Goal: Information Seeking & Learning: Understand process/instructions

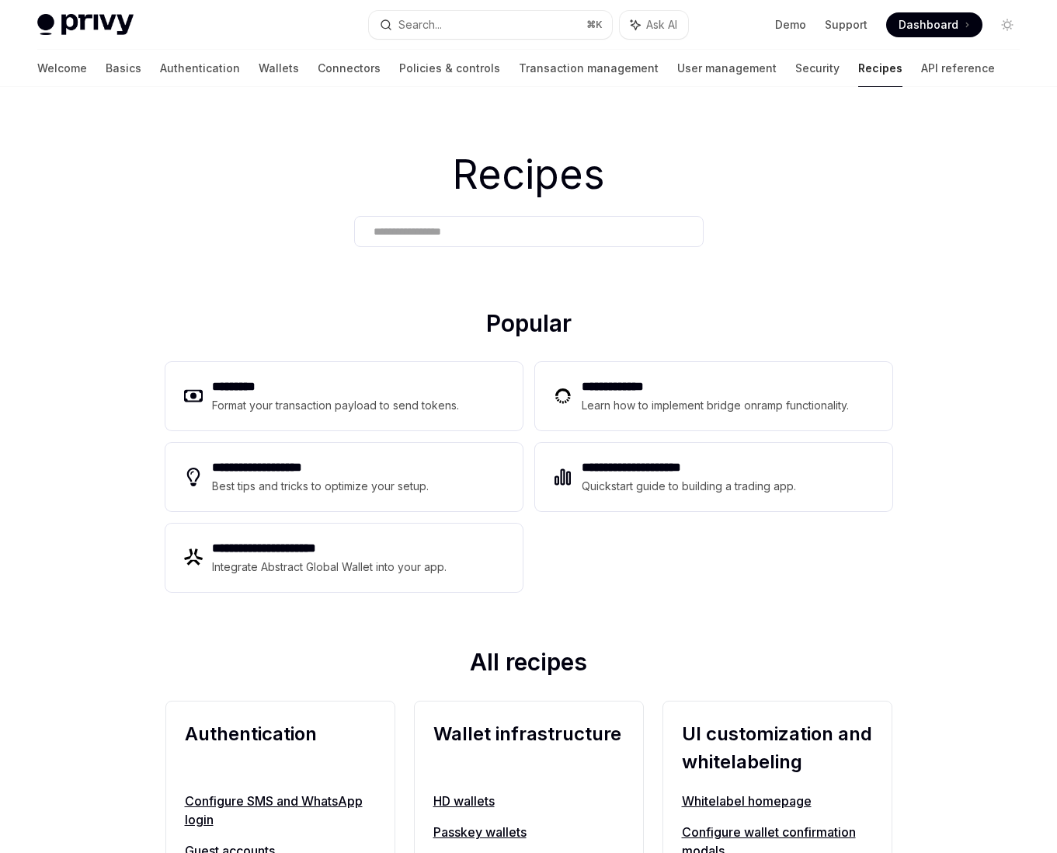
click at [925, 30] on span "Dashboard" at bounding box center [928, 25] width 60 height 16
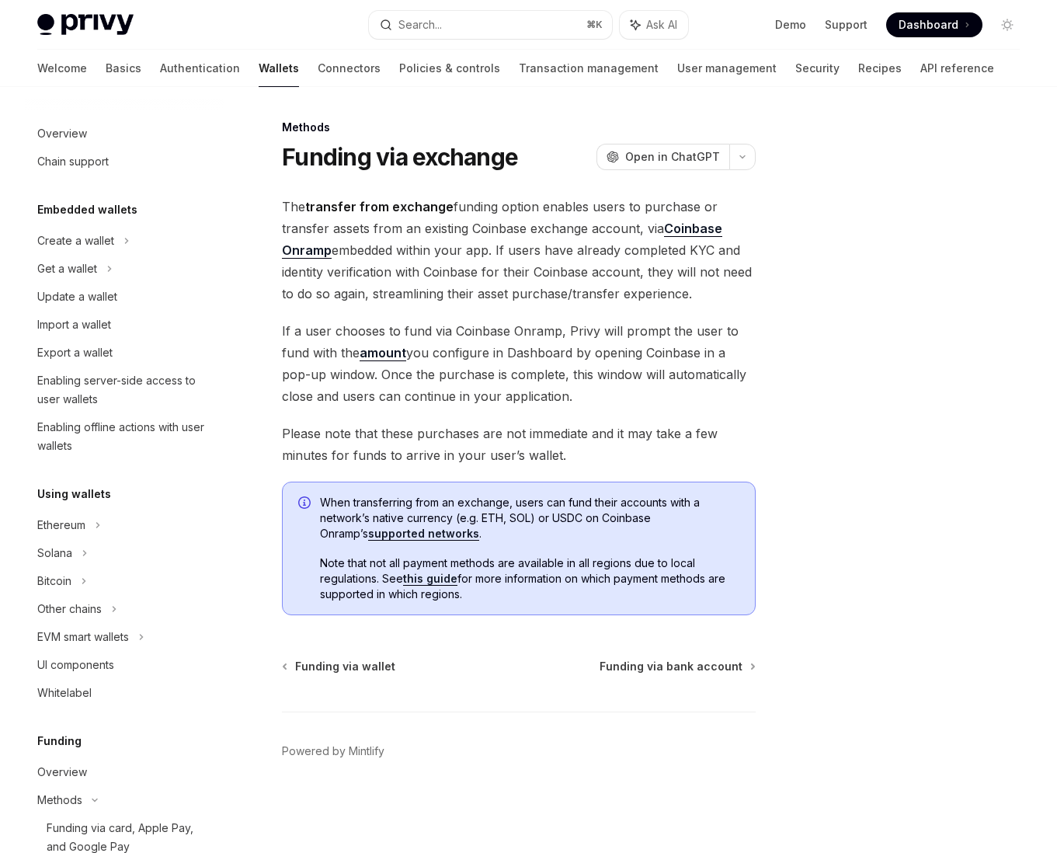
scroll to position [433, 0]
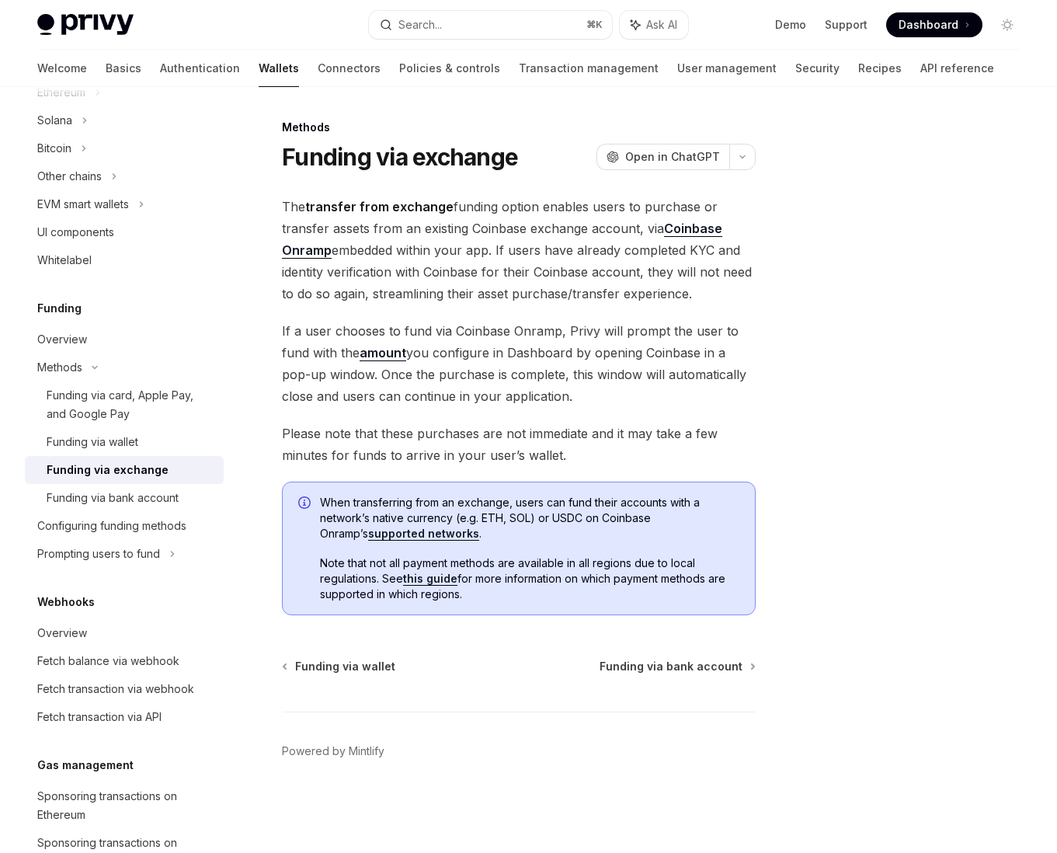
click at [191, 464] on div "Funding via exchange" at bounding box center [131, 469] width 168 height 19
click at [314, 255] on link "Coinbase Onramp" at bounding box center [502, 240] width 440 height 38
click at [572, 363] on span "If a user chooses to fund via Coinbase Onramp, Privy will prompt the user to fu…" at bounding box center [519, 363] width 474 height 87
click at [60, 339] on div "Overview" at bounding box center [62, 339] width 50 height 19
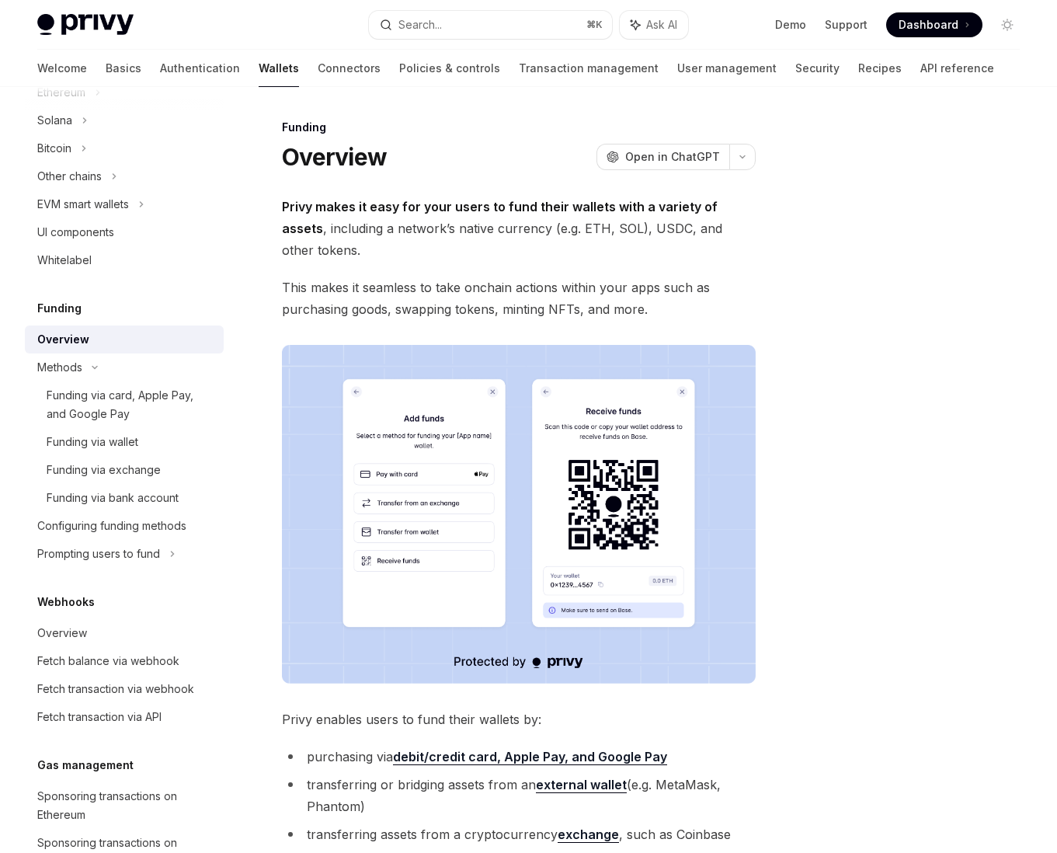
scroll to position [369, 0]
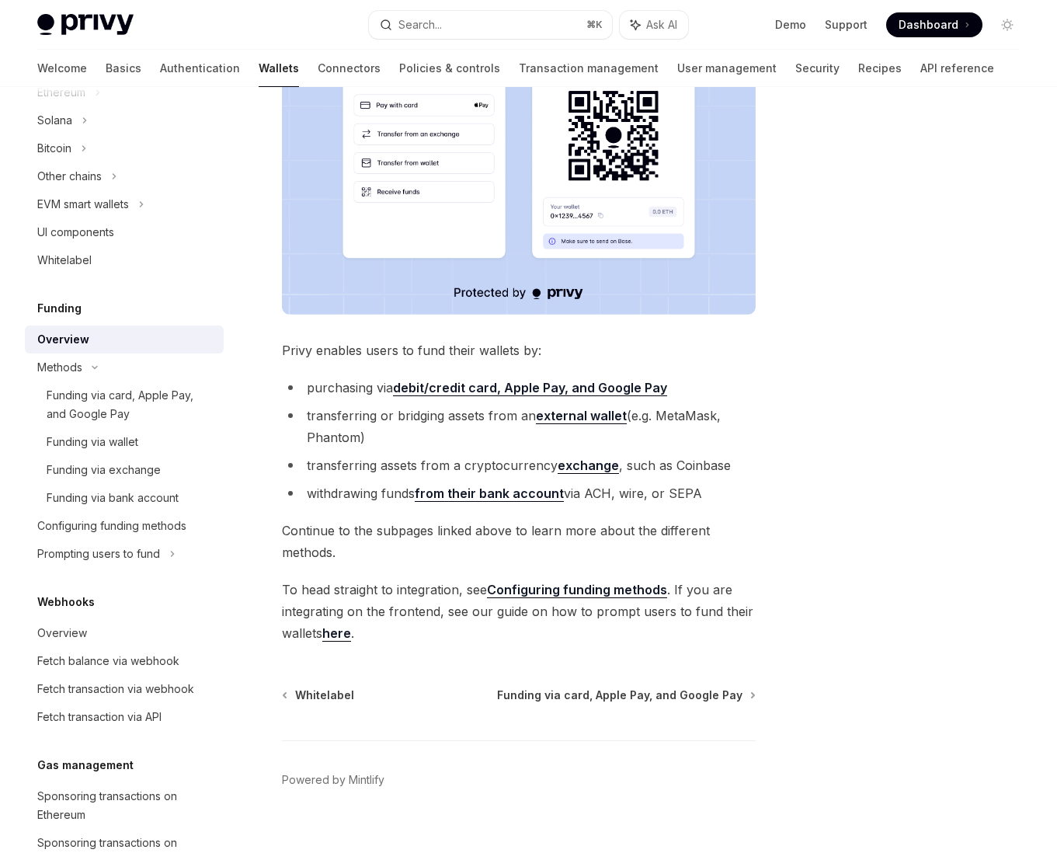
click at [537, 582] on link "Configuring funding methods" at bounding box center [577, 590] width 180 height 16
type textarea "*"
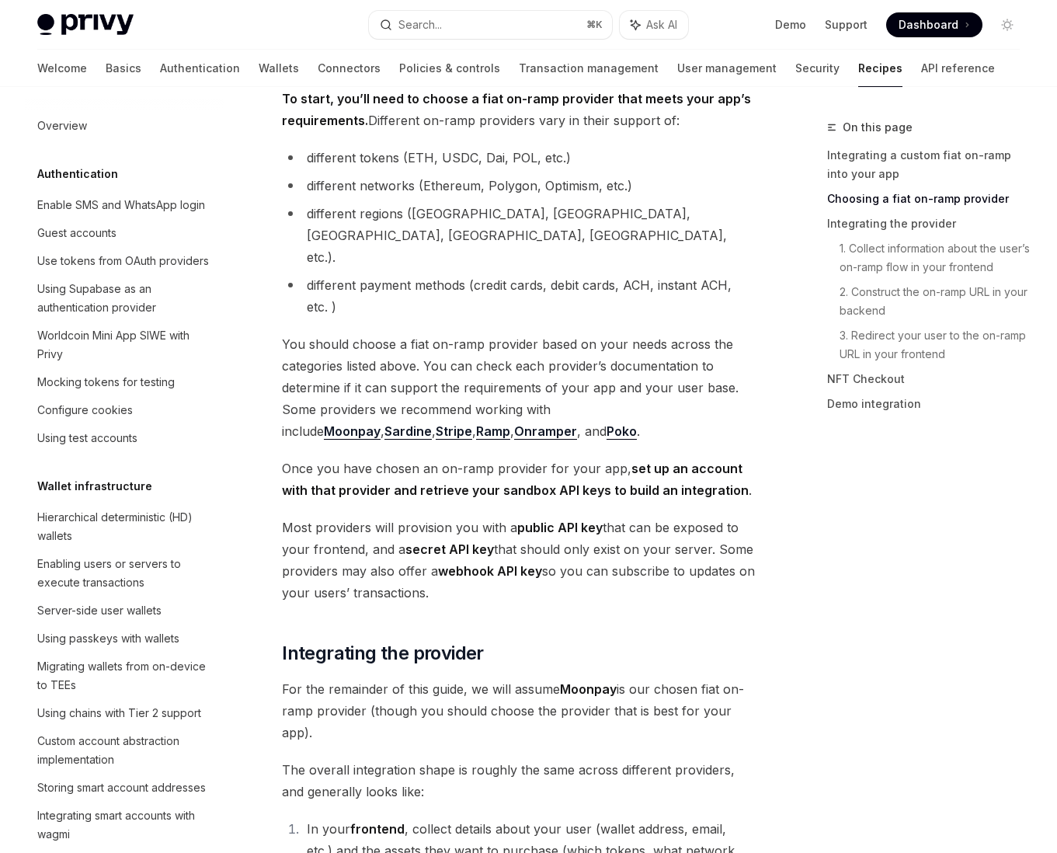
scroll to position [1007, 0]
